Goal: Task Accomplishment & Management: Manage account settings

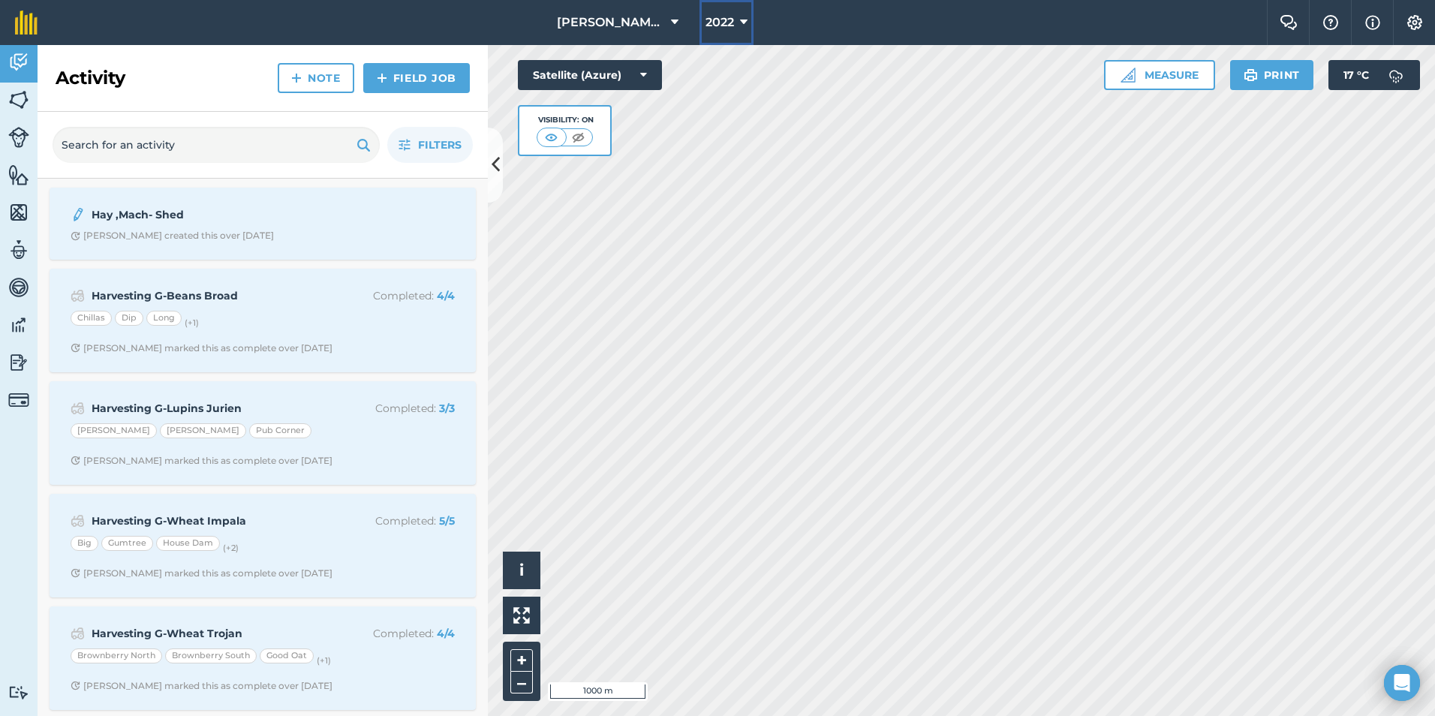
click at [745, 20] on icon at bounding box center [744, 23] width 8 height 18
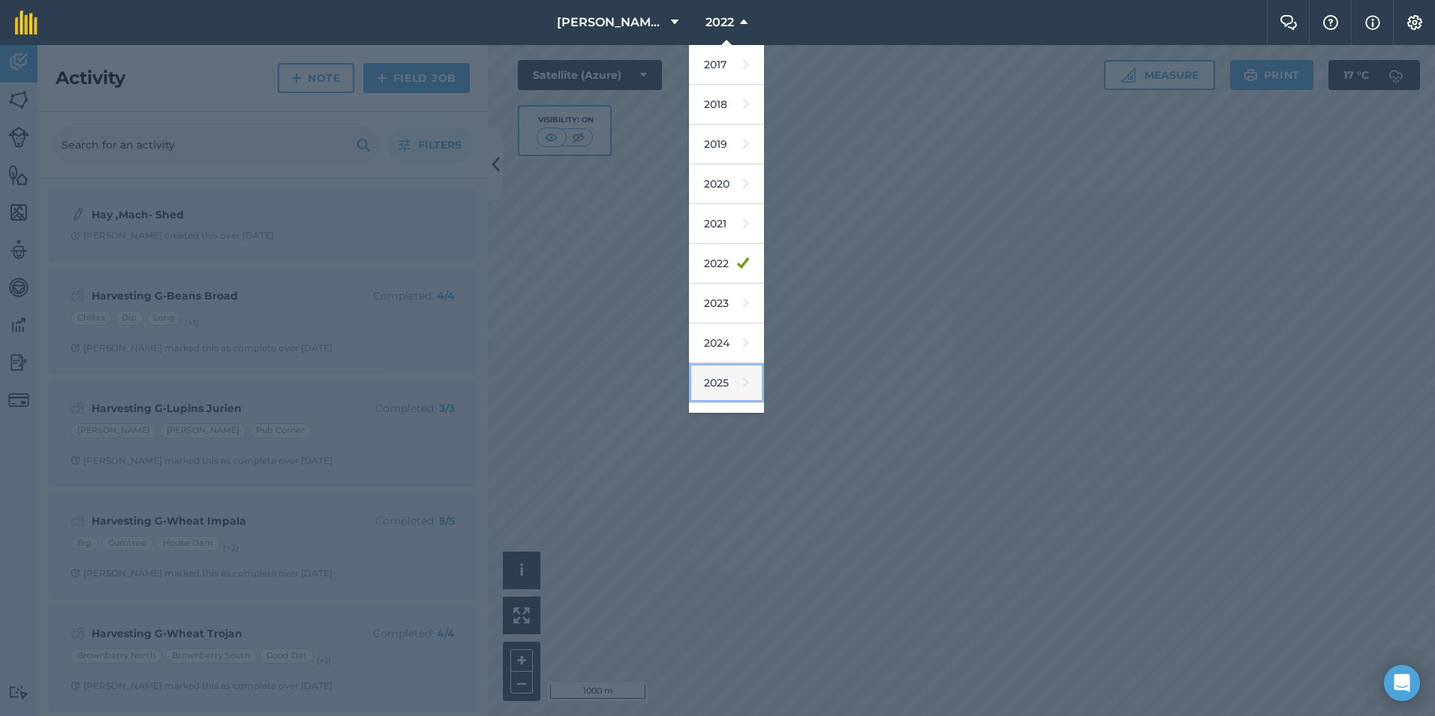
click at [717, 385] on link "2025" at bounding box center [726, 383] width 75 height 40
